Goal: Information Seeking & Learning: Learn about a topic

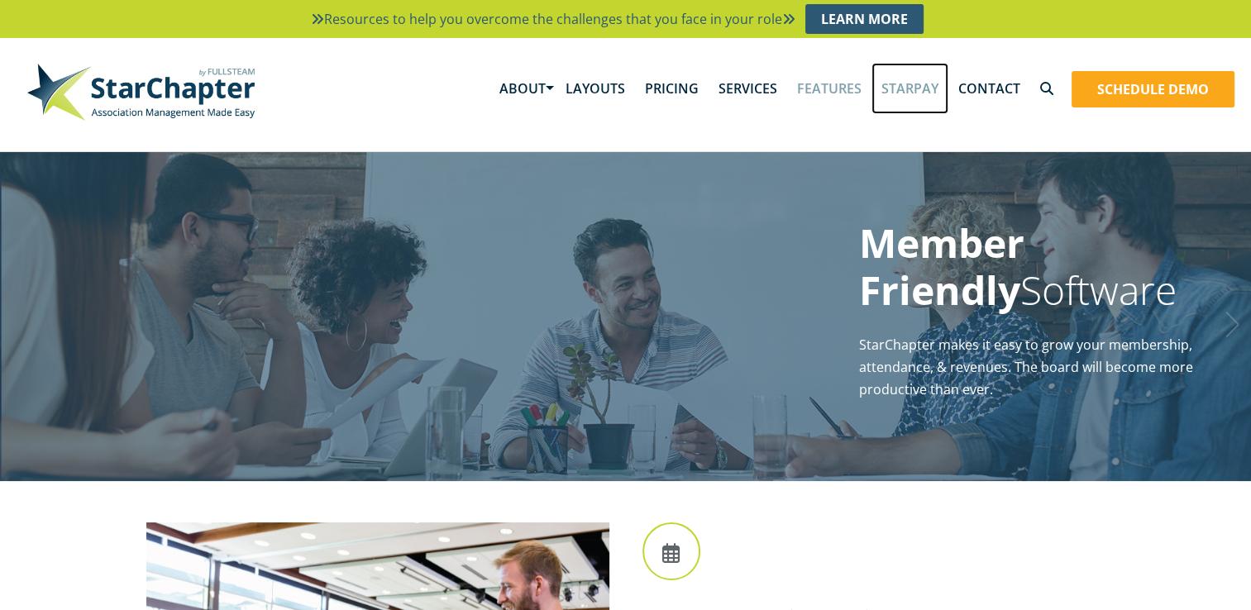
click at [903, 90] on link "StarPay" at bounding box center [910, 88] width 77 height 51
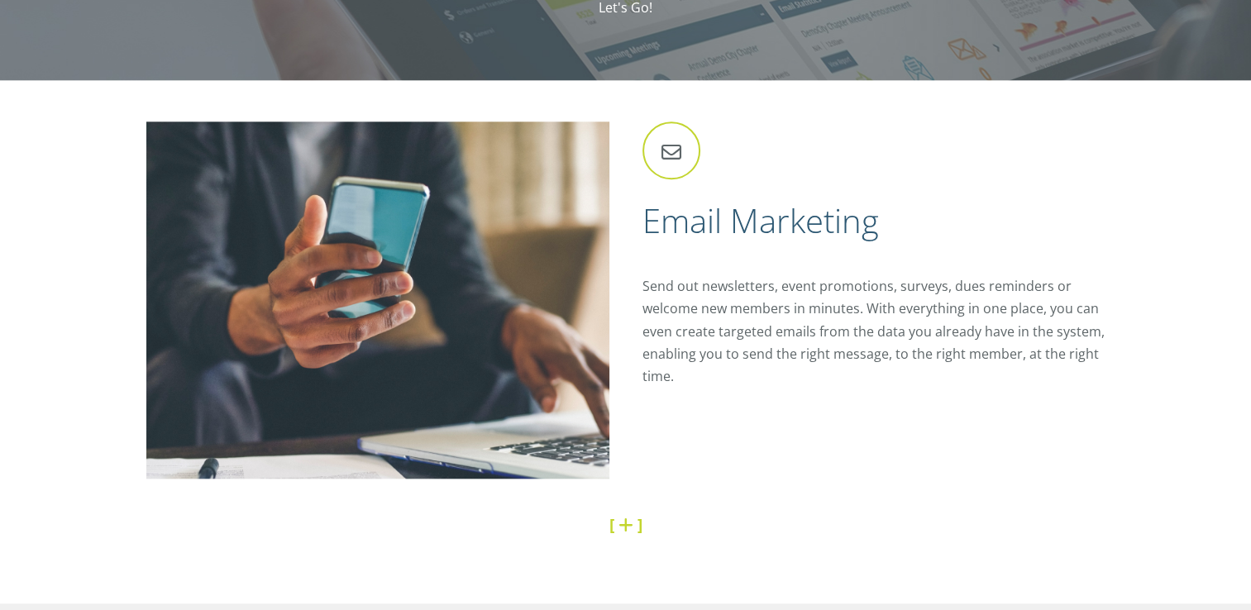
scroll to position [1819, 0]
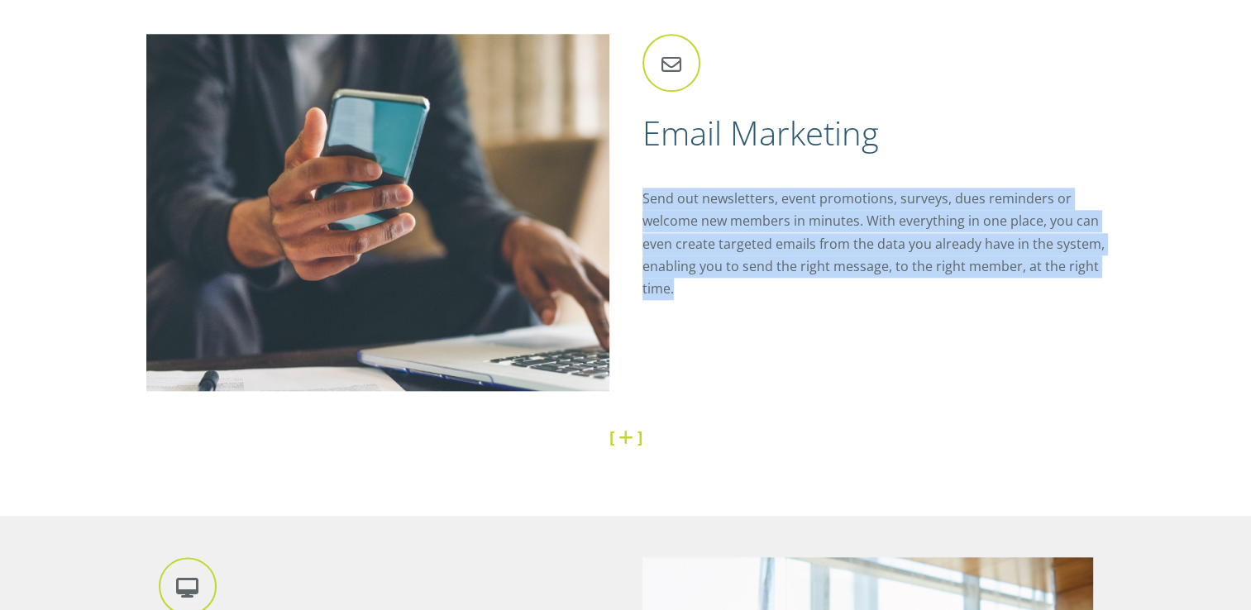
drag, startPoint x: 642, startPoint y: 200, endPoint x: 1020, endPoint y: 303, distance: 391.5
click at [1020, 303] on div "Email Marketing Send out newsletters, event promotions, surveys, dues reminders…" at bounding box center [866, 177] width 480 height 286
copy p "Send out newsletters, event promotions, surveys, dues reminders or welcome new …"
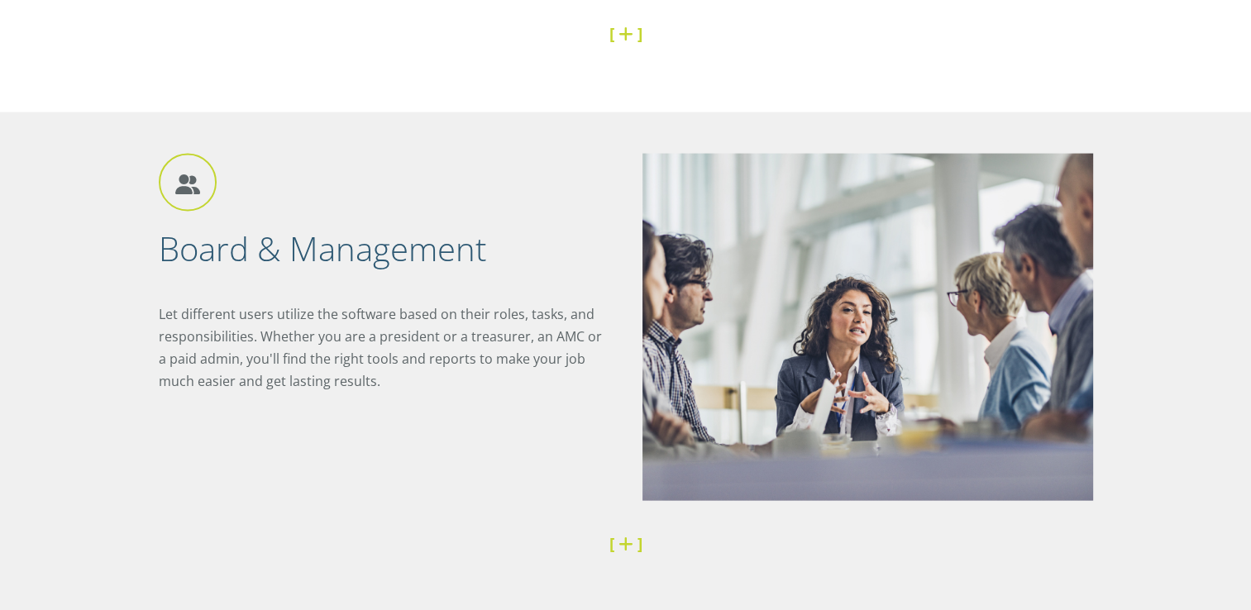
scroll to position [3638, 0]
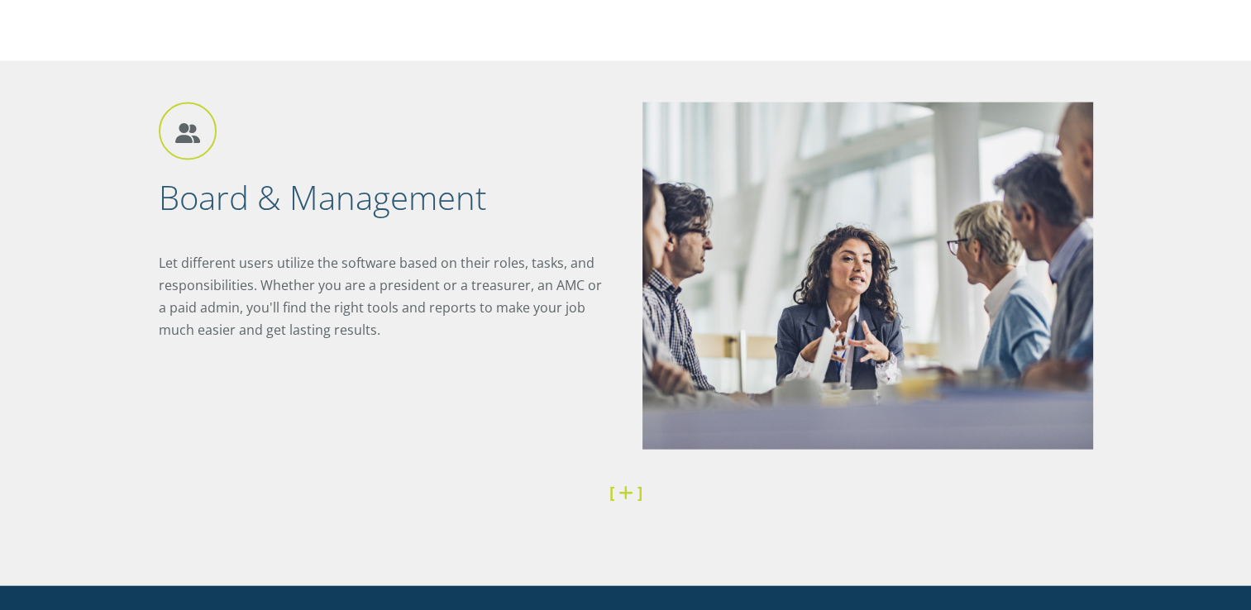
drag, startPoint x: 160, startPoint y: 262, endPoint x: 361, endPoint y: 339, distance: 215.9
click at [361, 339] on p "Let different users utilize the software based on their roles, tasks, and respo…" at bounding box center [384, 297] width 451 height 90
copy p "Let different users utilize the software based on their roles, tasks, and respo…"
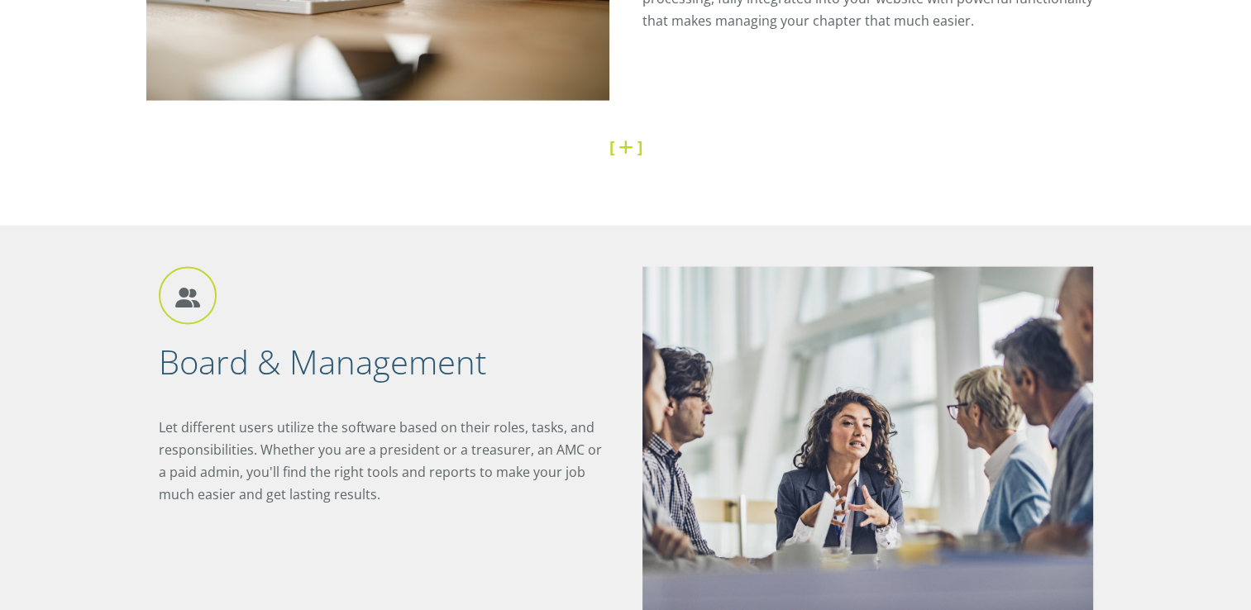
scroll to position [3473, 0]
